Goal: Information Seeking & Learning: Learn about a topic

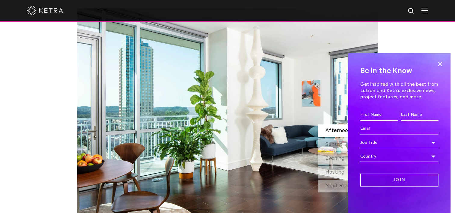
scroll to position [516, 0]
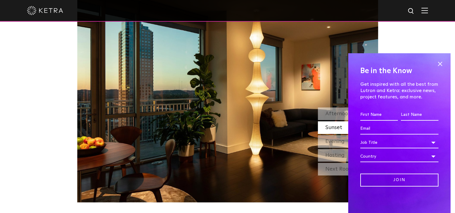
click at [436, 62] on span at bounding box center [439, 63] width 9 height 9
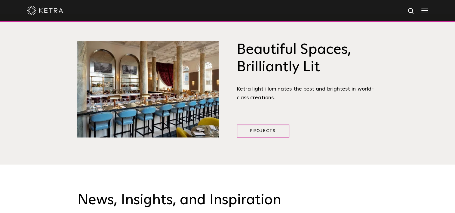
scroll to position [731, 0]
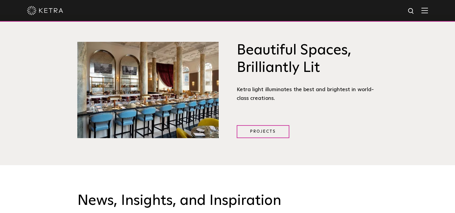
click at [274, 127] on link "Projects" at bounding box center [262, 131] width 53 height 13
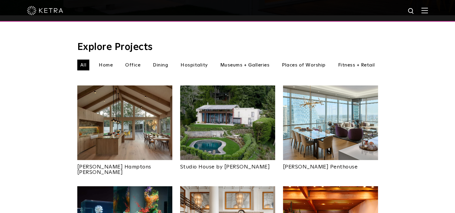
scroll to position [190, 0]
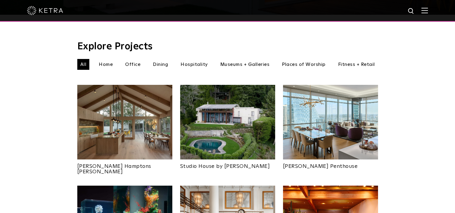
click at [193, 59] on li "Hospitality" at bounding box center [193, 64] width 33 height 11
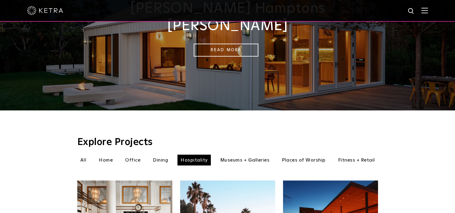
scroll to position [95, 0]
click at [237, 156] on li "Museums + Galleries" at bounding box center [245, 159] width 56 height 11
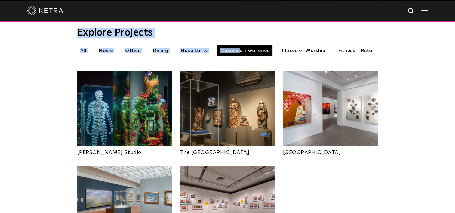
scroll to position [132, 0]
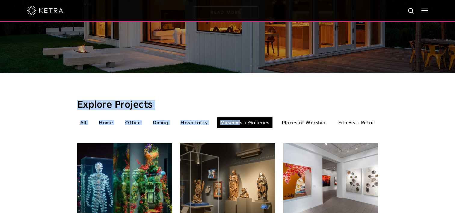
drag, startPoint x: 240, startPoint y: 36, endPoint x: 283, endPoint y: -7, distance: 60.8
click at [283, 0] on html "Solutions Commercial Residential Products Commercial Products Residential Produ…" at bounding box center [227, 214] width 455 height 692
